Goal: Communication & Community: Answer question/provide support

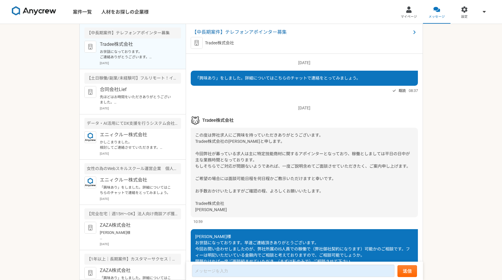
scroll to position [134, 0]
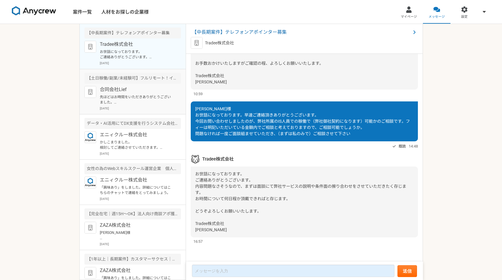
click at [141, 93] on div "合同会社Lief 先ほどはお時間をいただきありがとうございました。 ご質問等あればご連絡ください。 よろしくお願いします。 ・商材概要 [DEMOGRAPHI…" at bounding box center [140, 98] width 81 height 25
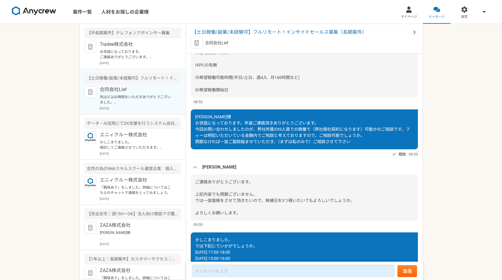
scroll to position [428, 0]
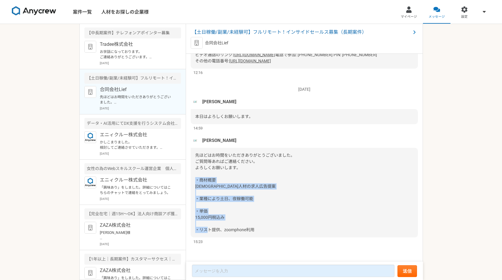
drag, startPoint x: 196, startPoint y: 179, endPoint x: 268, endPoint y: 231, distance: 89.0
click at [268, 231] on div "先ほどはお時間をいただきありがとうございました。 ご質問等あればご連絡ください。 よろしくお願いします。 ・商材概要 [DEMOGRAPHIC_DATA]人材…" at bounding box center [304, 193] width 227 height 90
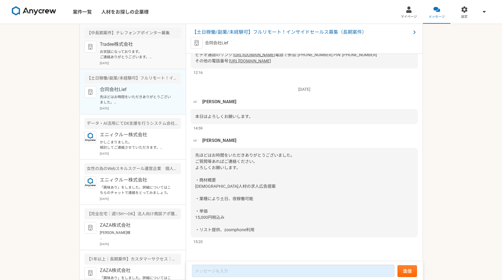
click at [146, 59] on p "お世話になっております。 ご連絡ありがとうございます。 内容問題なさそうなので、まずは面談にて弊社サービスの説明や条件面の擦り合わせをさせていただきたく存じま…" at bounding box center [136, 54] width 73 height 11
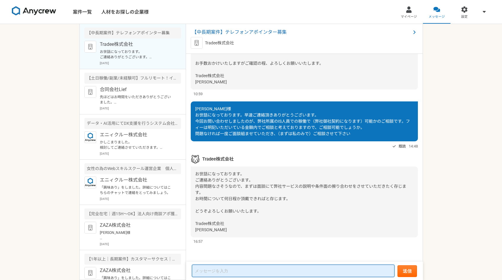
click at [235, 266] on textarea at bounding box center [293, 271] width 203 height 12
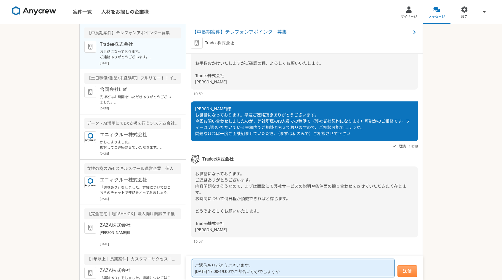
type textarea "ご返信ありがとうございます。 [DATE] 17:00-19:00でご都合いかがでしょうか"
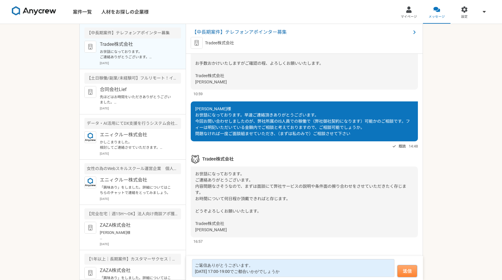
click at [402, 274] on button "送信" at bounding box center [407, 272] width 20 height 12
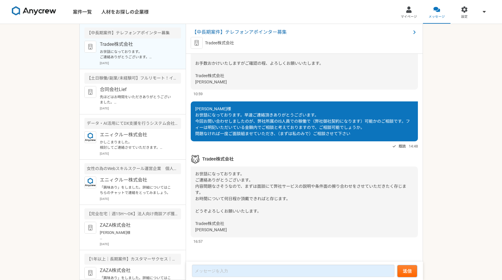
scroll to position [167, 0]
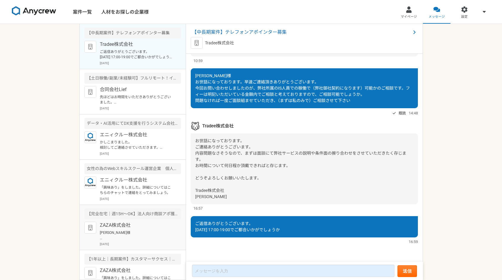
click at [114, 219] on div "【完全在宅｜週15H〜OK】法人向け商談アポ獲得をお願いします！" at bounding box center [132, 214] width 97 height 11
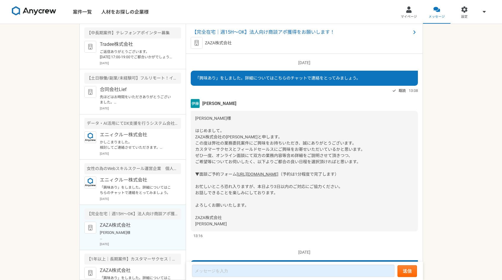
scroll to position [203, 0]
